Goal: Check status: Verify the current state of an ongoing process or item

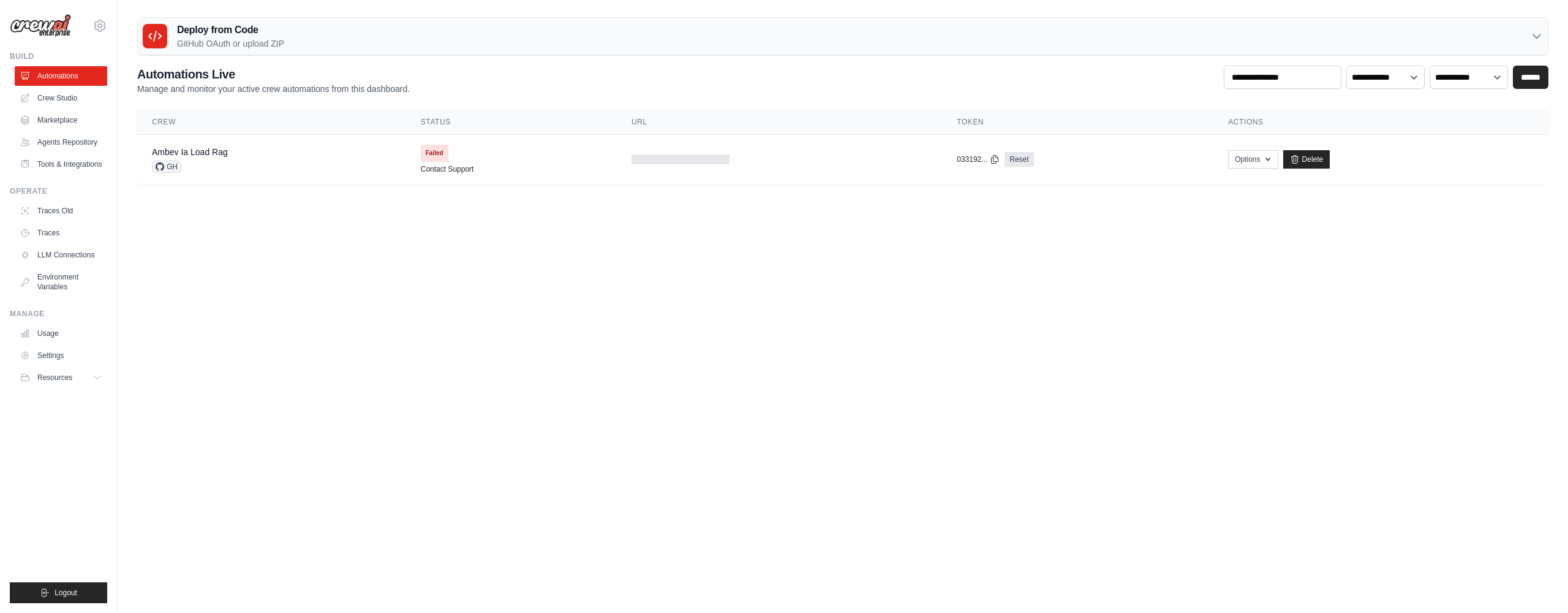
click at [109, 23] on div "[PERSON_NAME][EMAIL_ADDRESS][PERSON_NAME][DOMAIN_NAME] Ambev - SAZ Your organiz…" at bounding box center [58, 306] width 118 height 613
click at [102, 28] on icon at bounding box center [100, 26] width 15 height 15
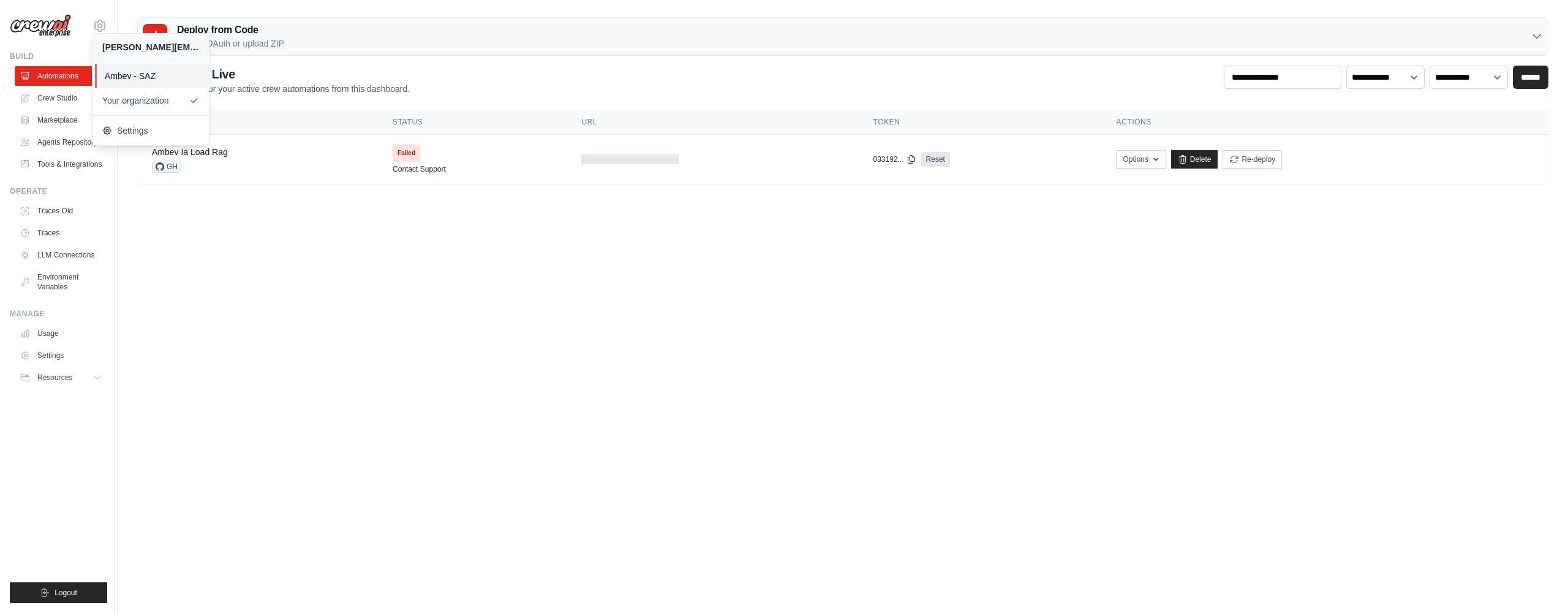
click at [123, 66] on link "Ambev - SAZ" at bounding box center [153, 76] width 117 height 24
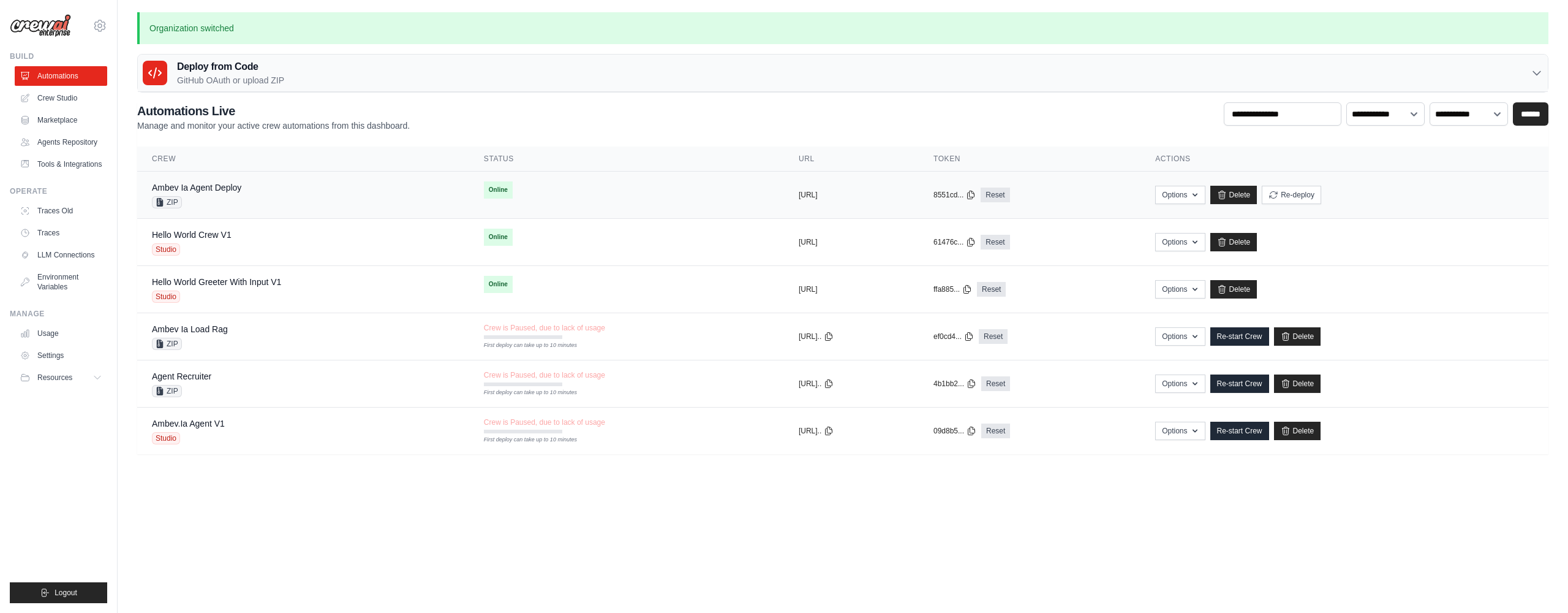
click at [351, 180] on td "Ambev Ia Agent Deploy ZIP" at bounding box center [303, 195] width 332 height 47
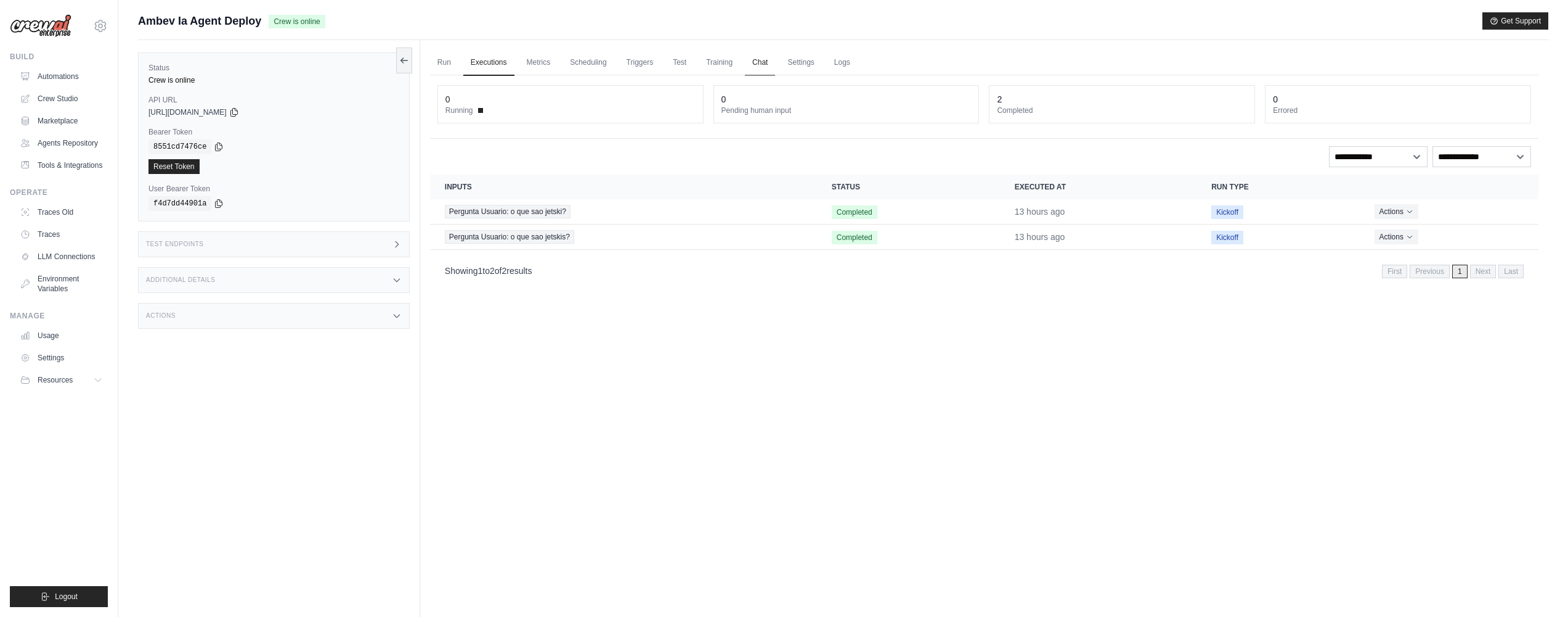
click at [765, 63] on link "Chat" at bounding box center [760, 63] width 30 height 26
